Goal: Information Seeking & Learning: Learn about a topic

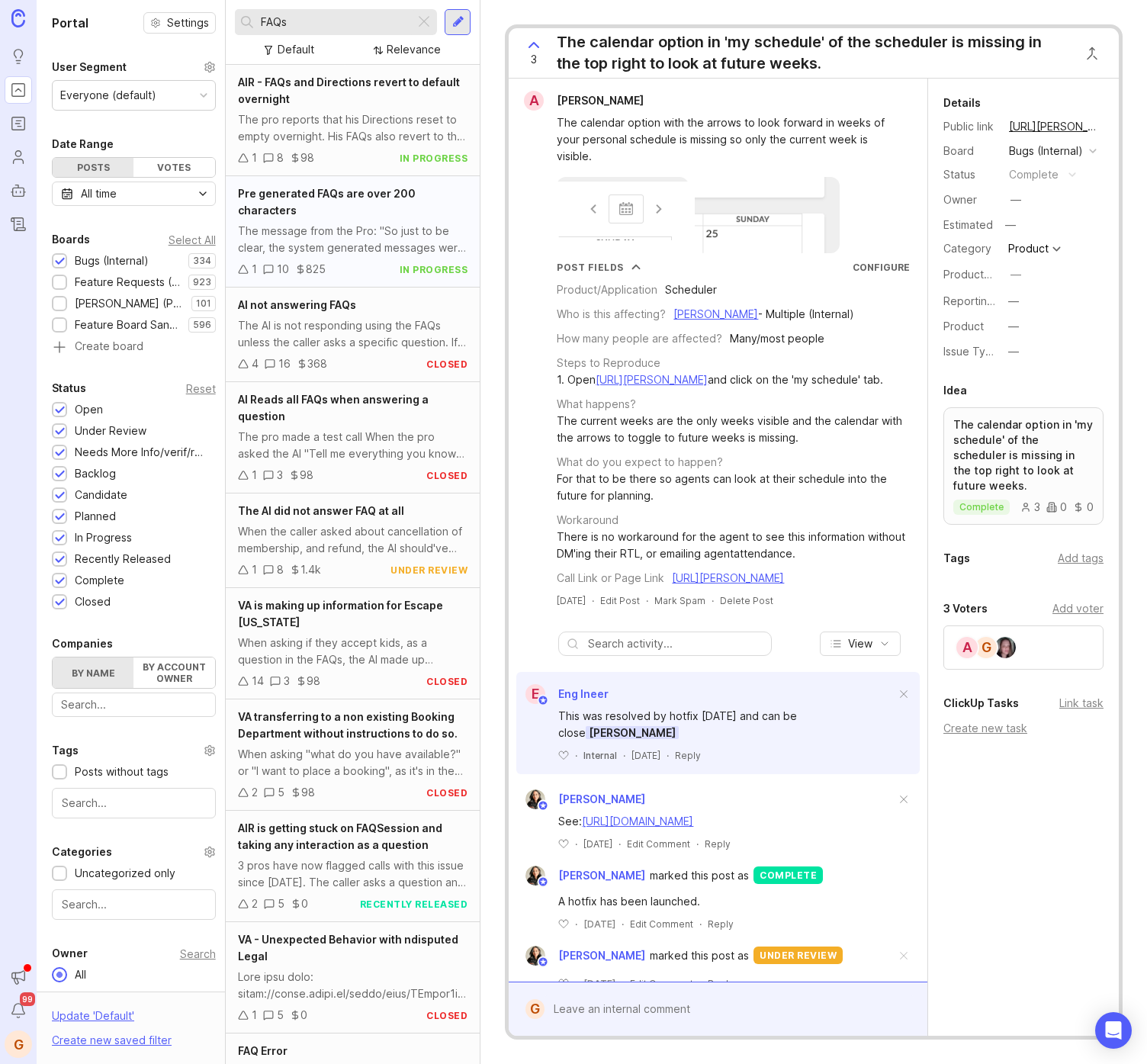
type input "FAQs"
click at [344, 191] on span "Pre generated FAQs are over 200 characters" at bounding box center [327, 202] width 178 height 30
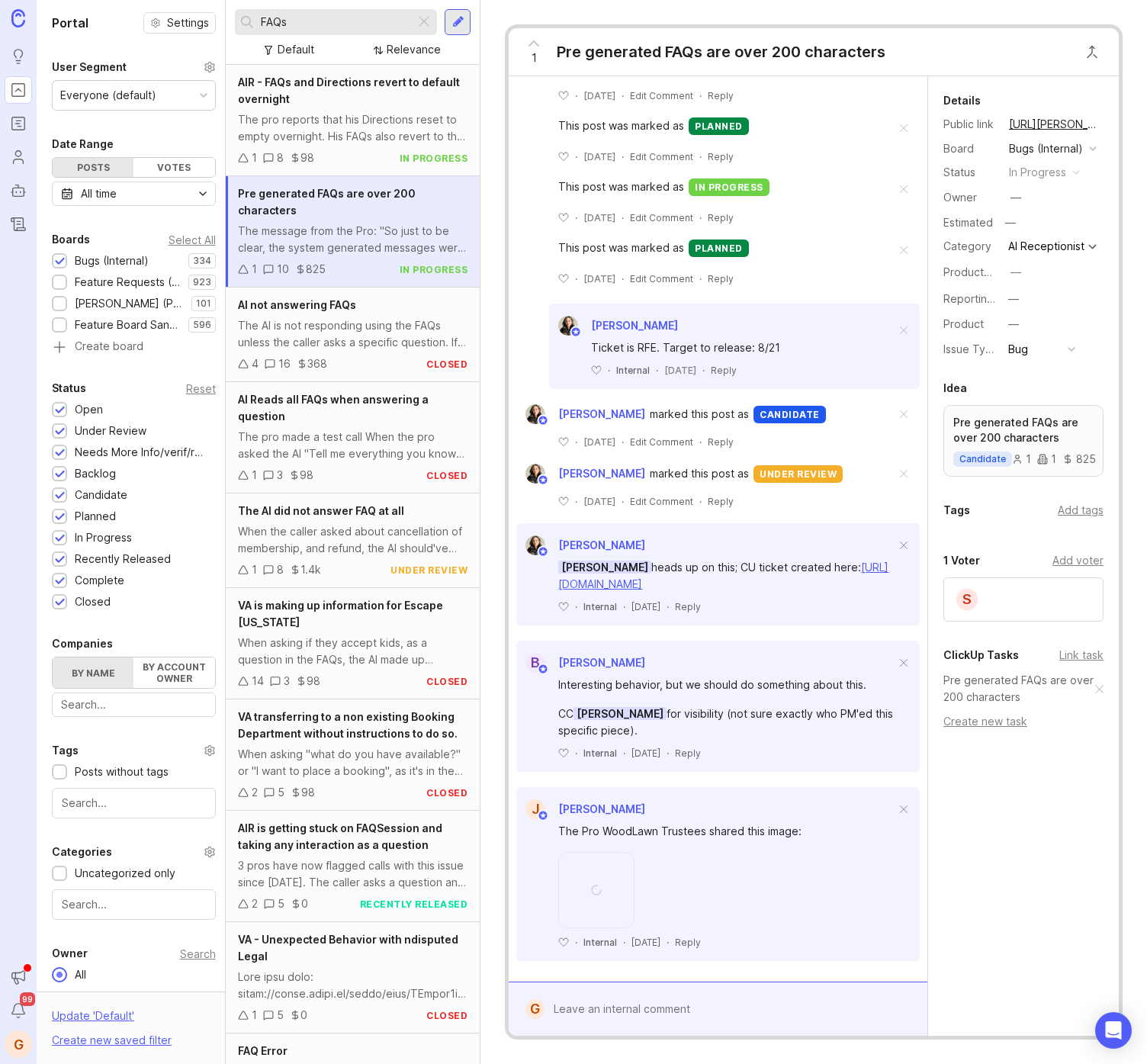
scroll to position [499, 0]
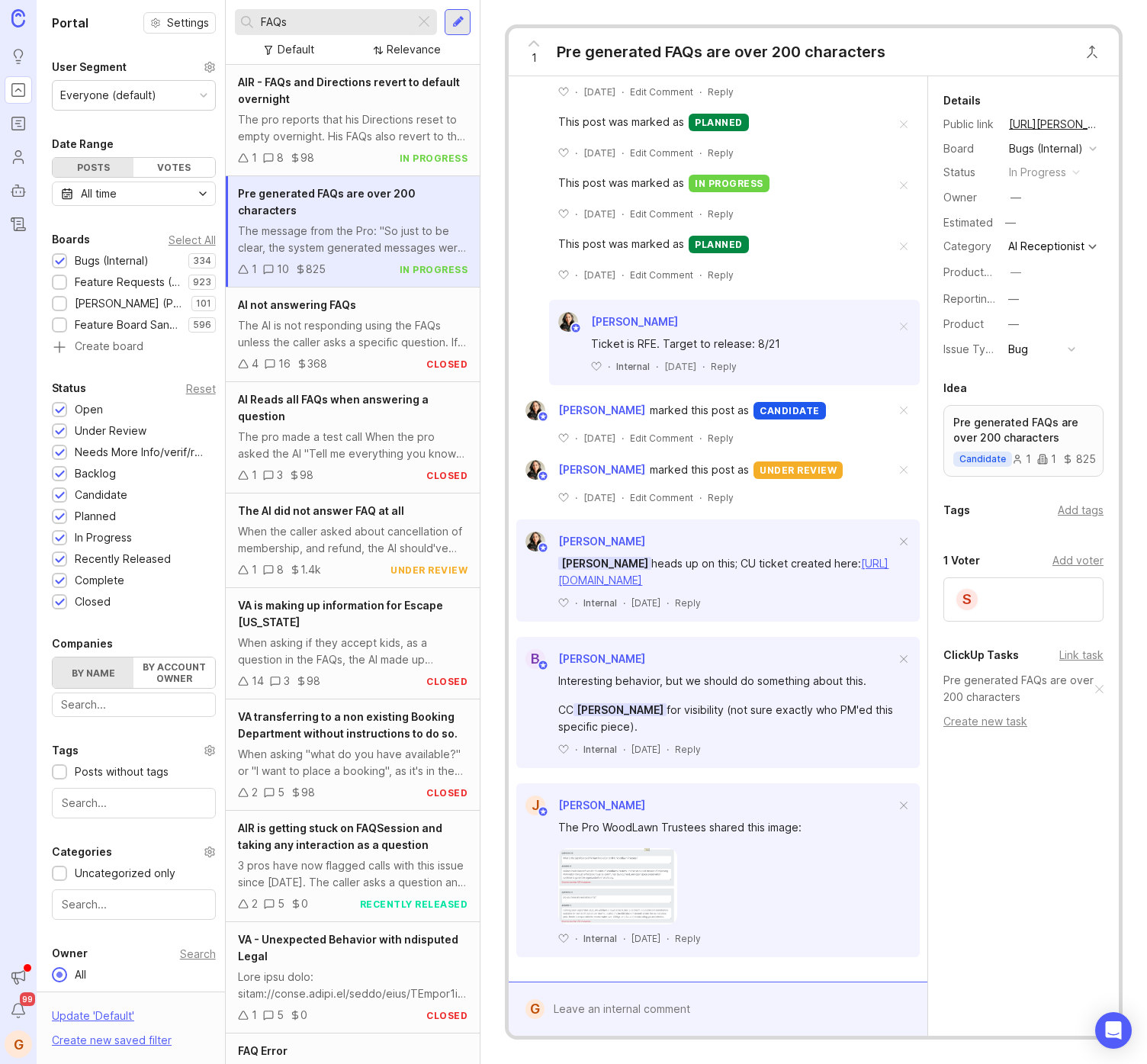
click at [640, 875] on img at bounding box center [618, 886] width 119 height 76
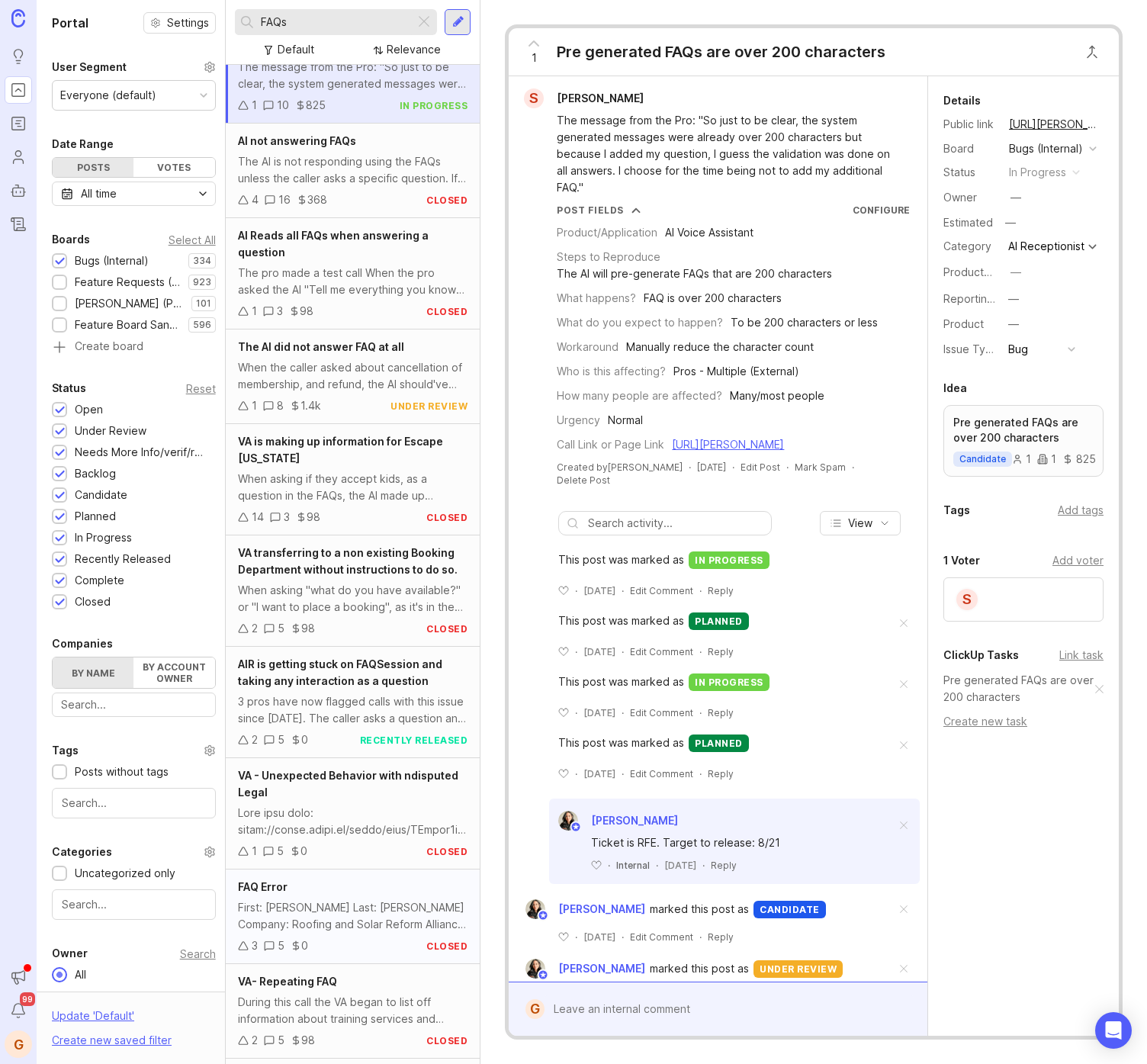
scroll to position [180, 0]
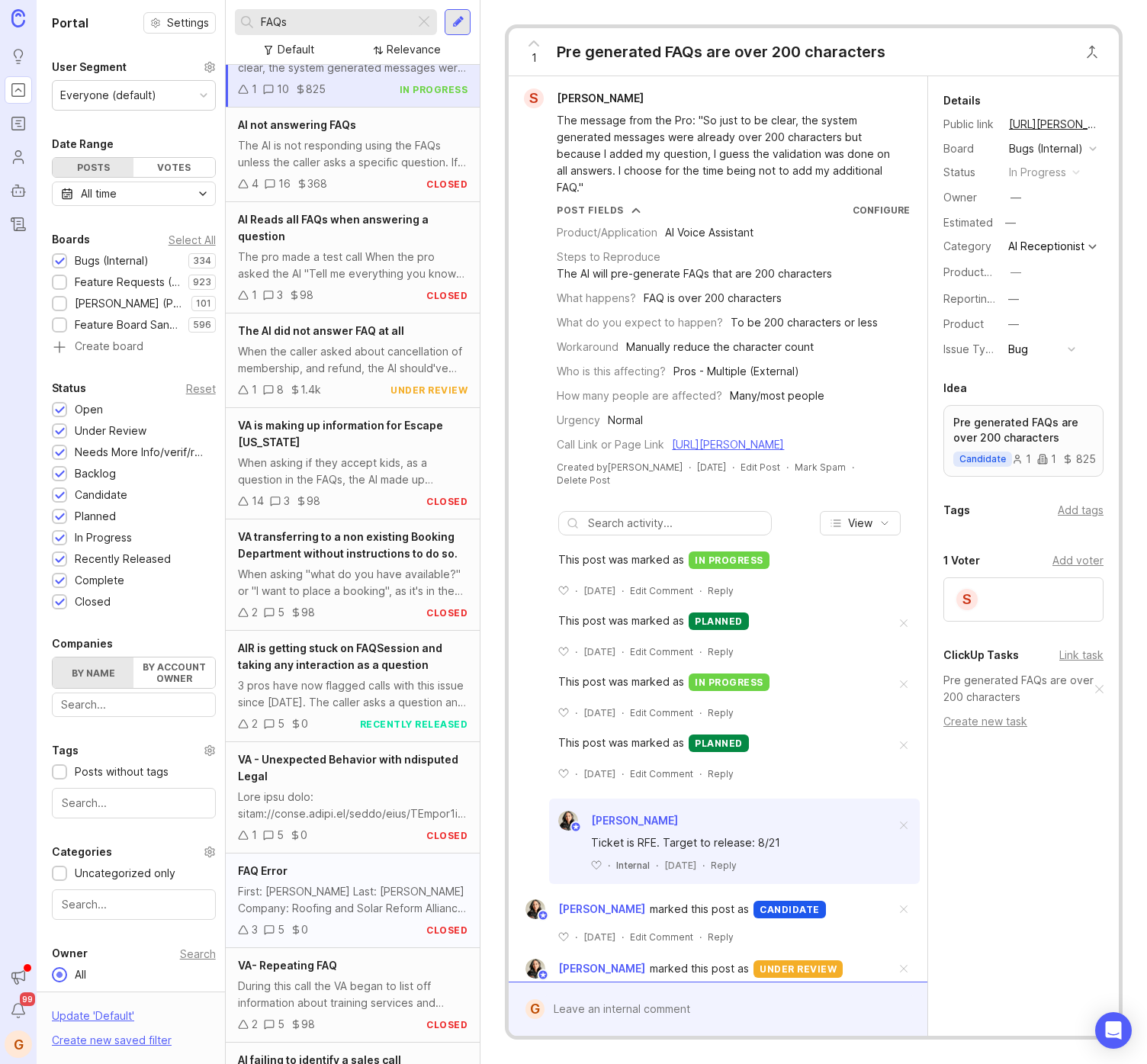
click at [334, 906] on div "First: Adam Last: Bensman Company: Roofing and Solar Reform Alliance Rating: Re…" at bounding box center [353, 901] width 230 height 34
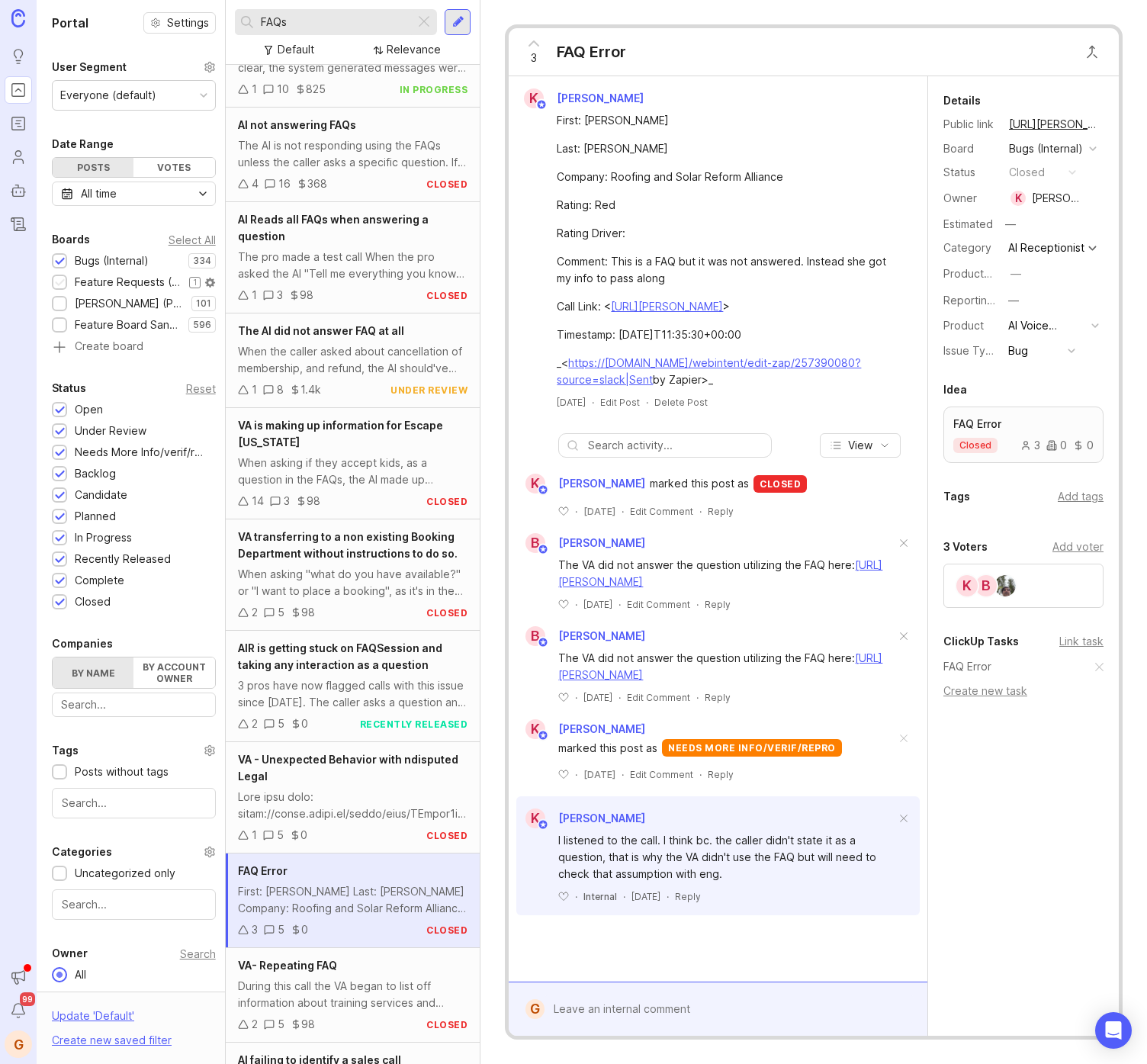
click at [58, 281] on div at bounding box center [60, 284] width 10 height 12
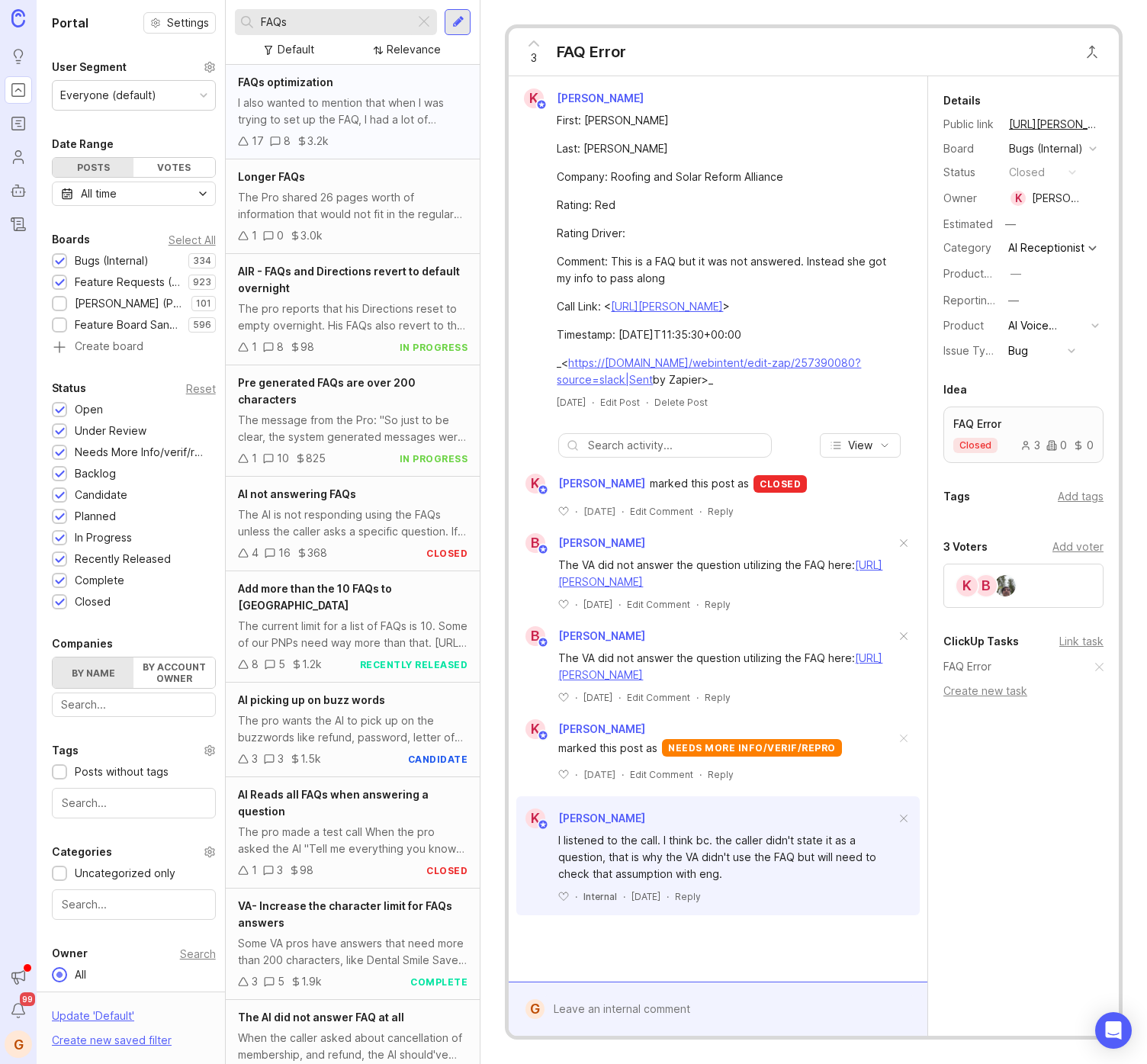
click at [380, 107] on div "I also wanted to mention that when I was trying to set up the FAQ, I had a lot …" at bounding box center [353, 112] width 230 height 34
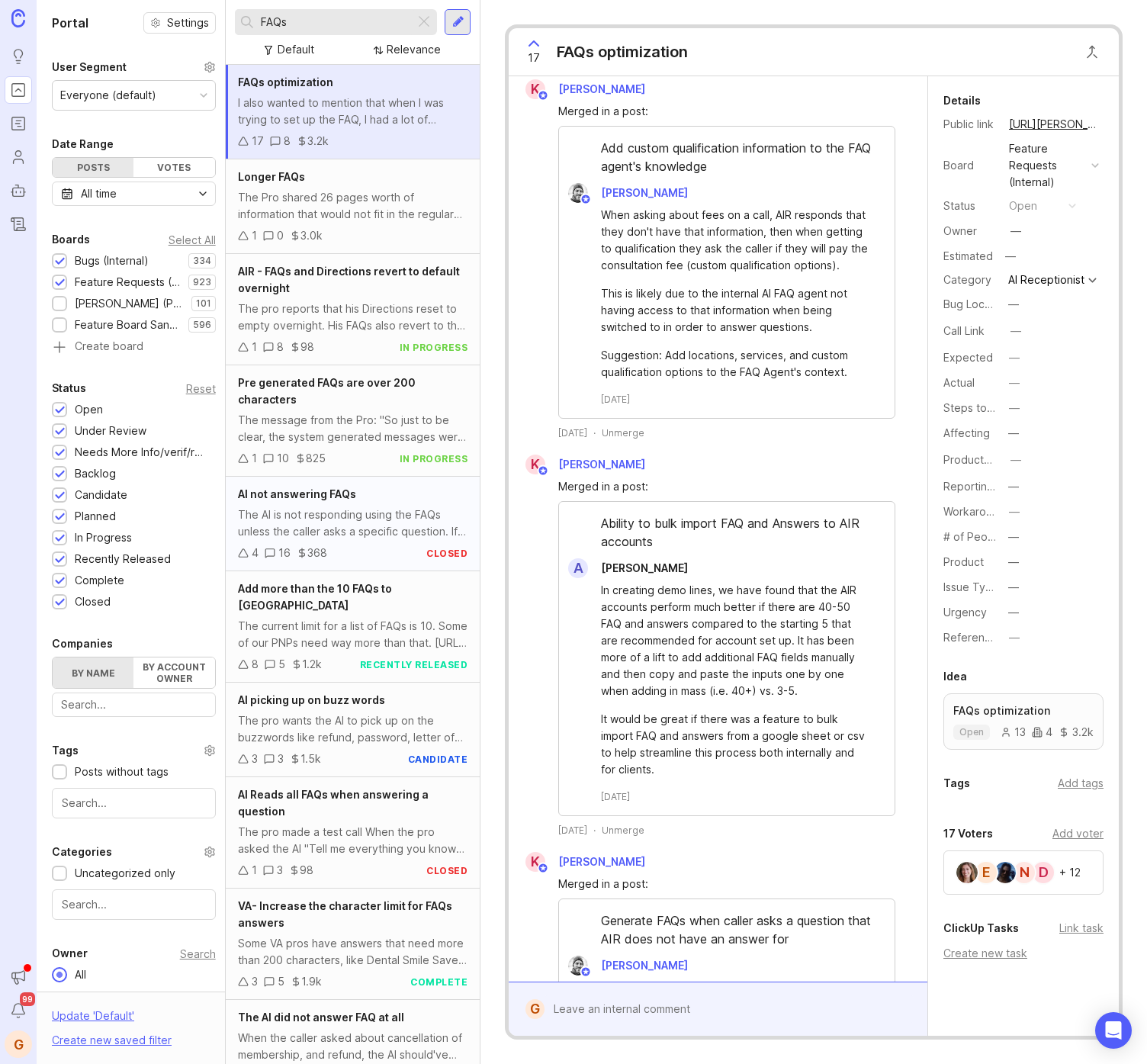
scroll to position [405, 0]
click at [364, 203] on div "The Pro shared 26 pages worth of information that would not fit in the regular …" at bounding box center [353, 206] width 230 height 34
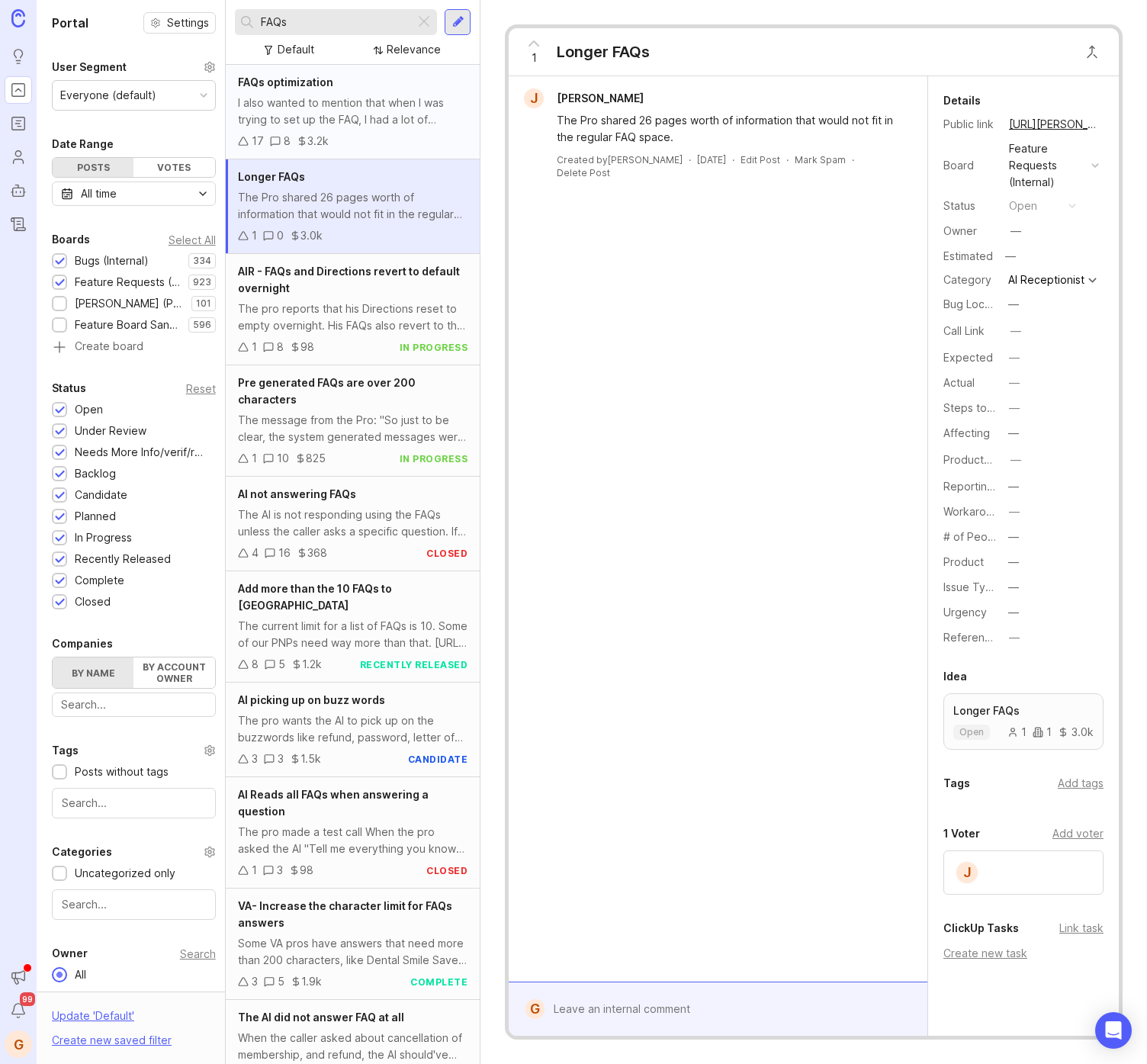
click at [293, 97] on div "I also wanted to mention that when I was trying to set up the FAQ, I had a lot …" at bounding box center [353, 112] width 230 height 34
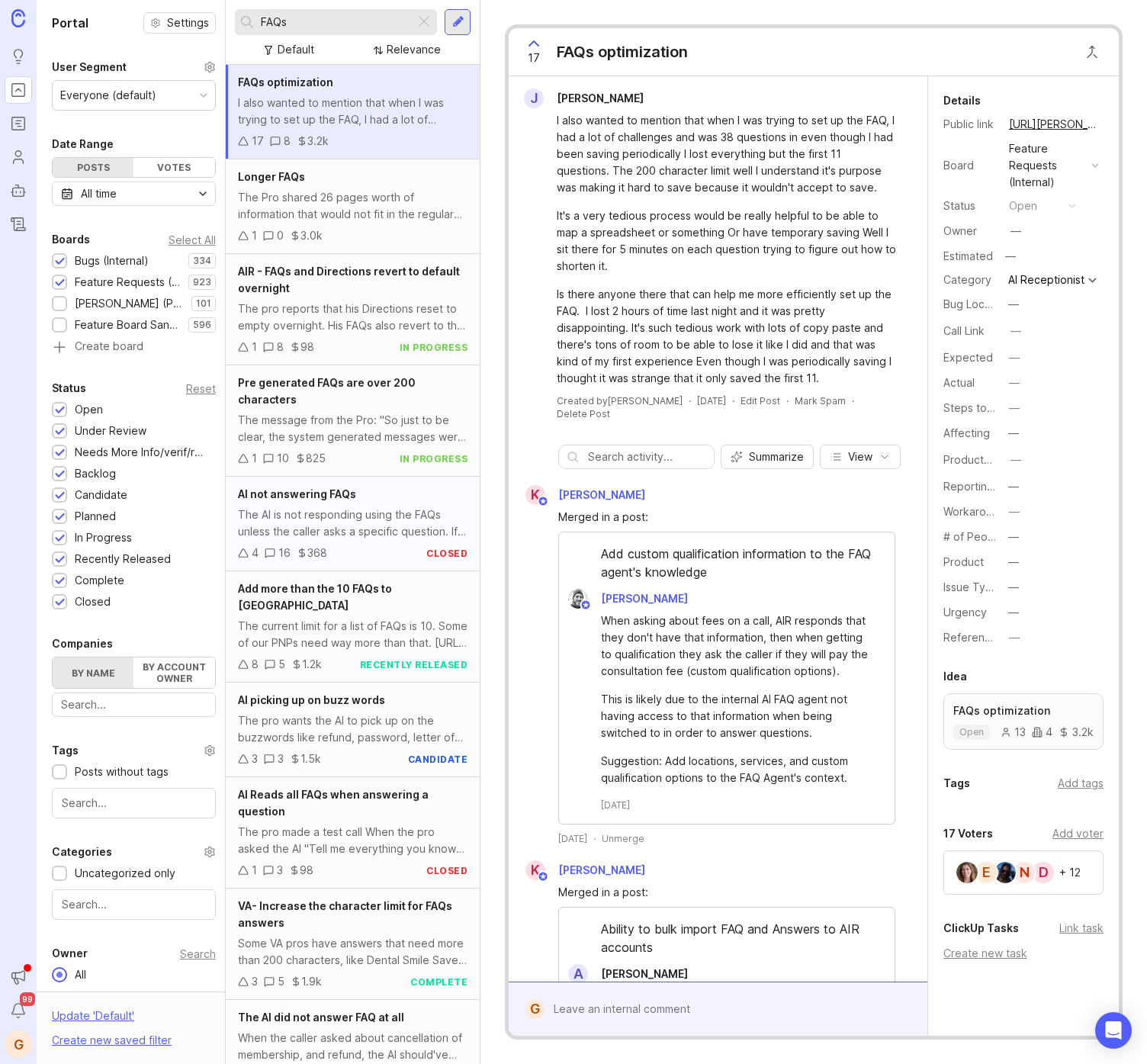
click at [380, 526] on div "The AI is not responding using the FAQs unless the caller asks a specific quest…" at bounding box center [353, 524] width 230 height 34
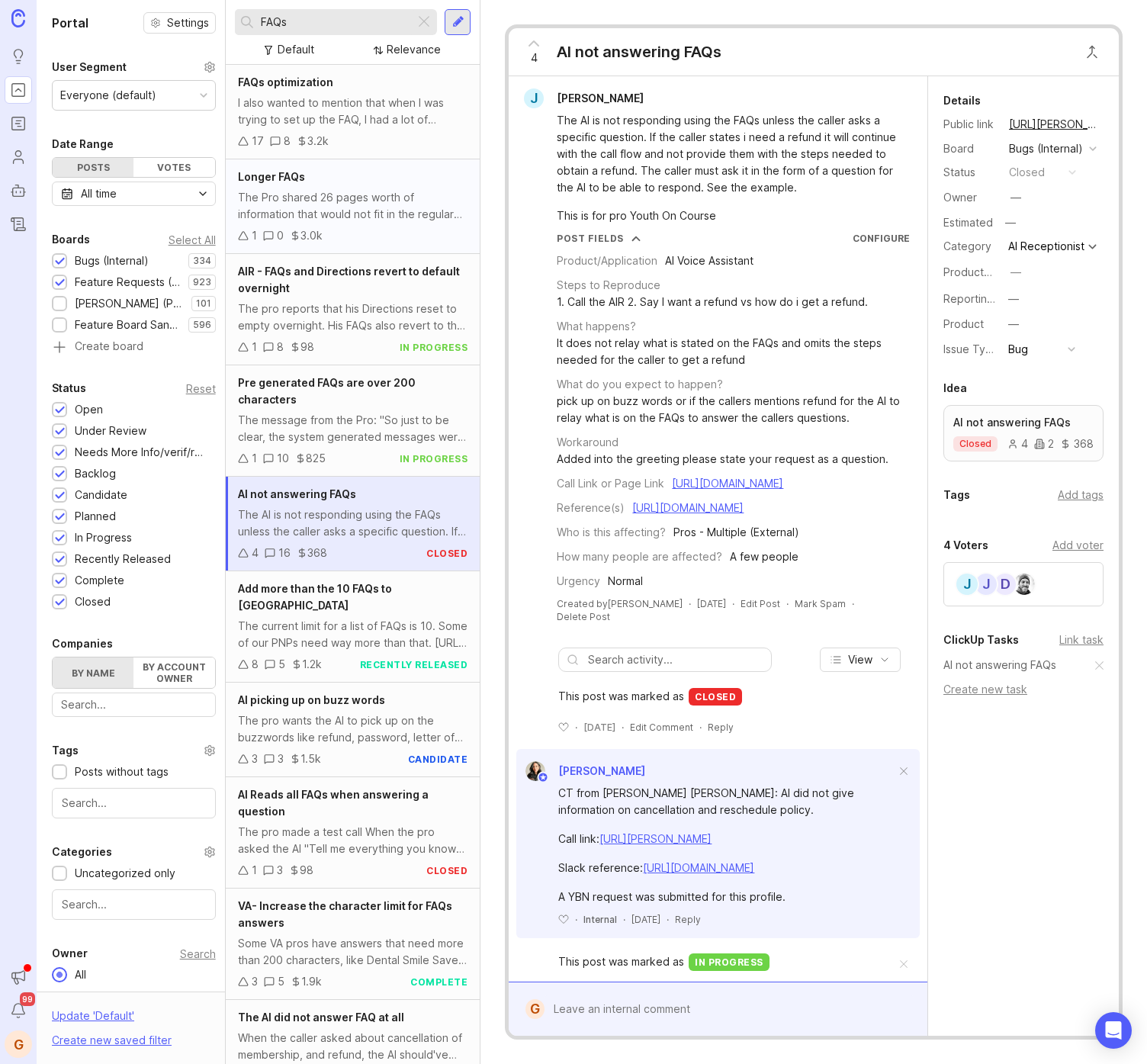
click at [370, 209] on div "The Pro shared 26 pages worth of information that would not fit in the regular …" at bounding box center [353, 206] width 230 height 34
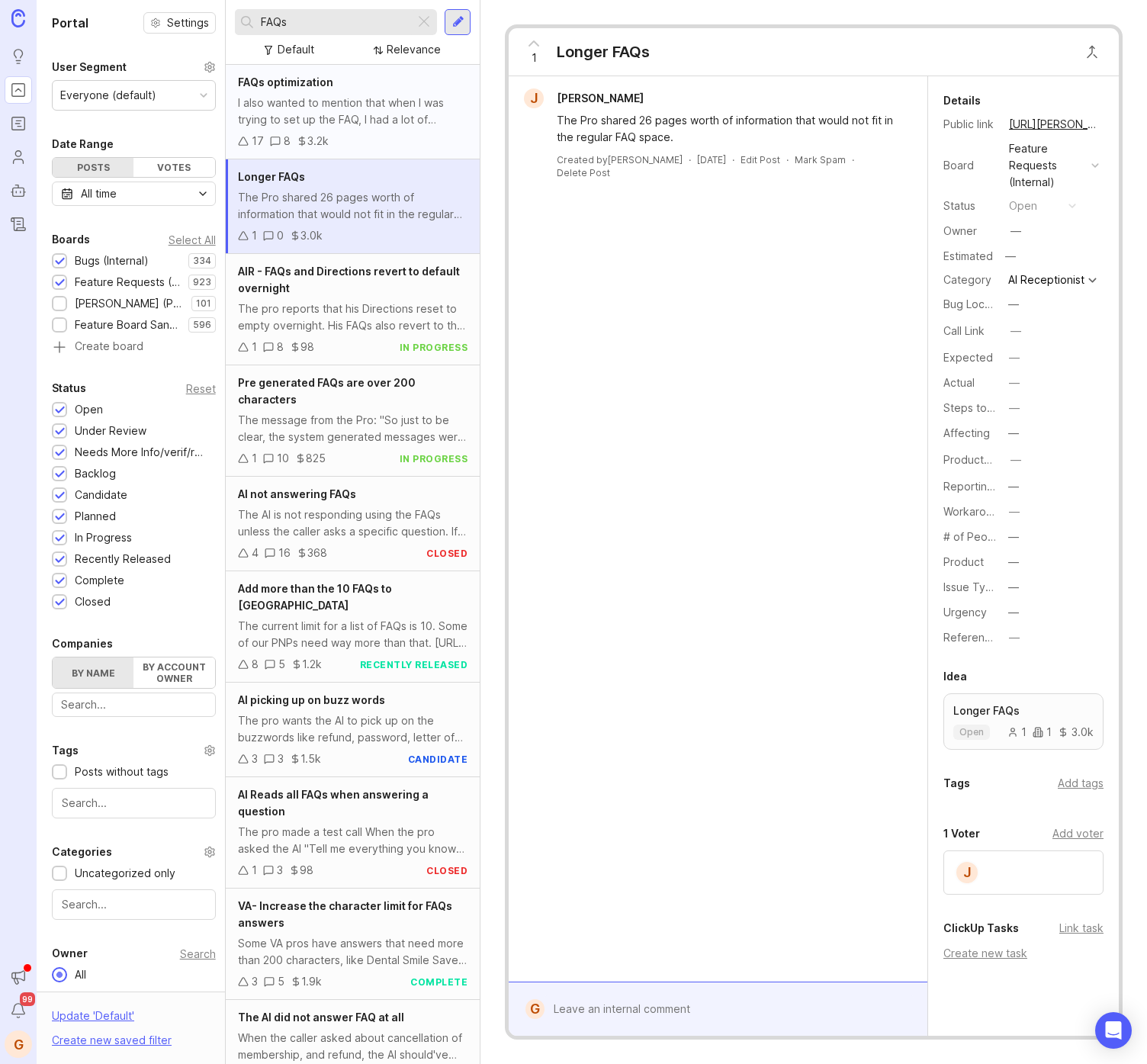
click at [375, 105] on div "I also wanted to mention that when I was trying to set up the FAQ, I had a lot …" at bounding box center [353, 112] width 230 height 34
